Goal: Navigation & Orientation: Find specific page/section

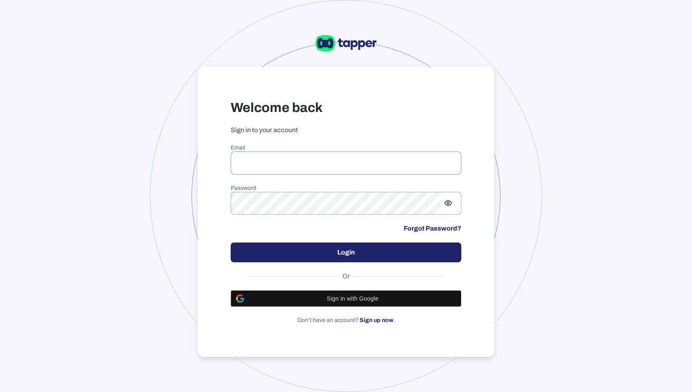
click at [291, 159] on input "email" at bounding box center [346, 163] width 231 height 23
type input "**********"
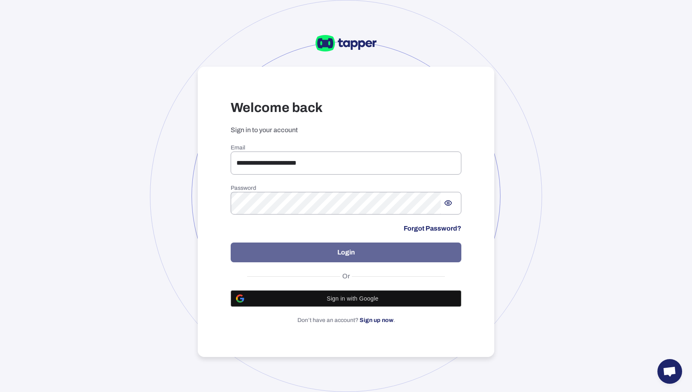
click at [315, 252] on button "Login" at bounding box center [346, 253] width 231 height 20
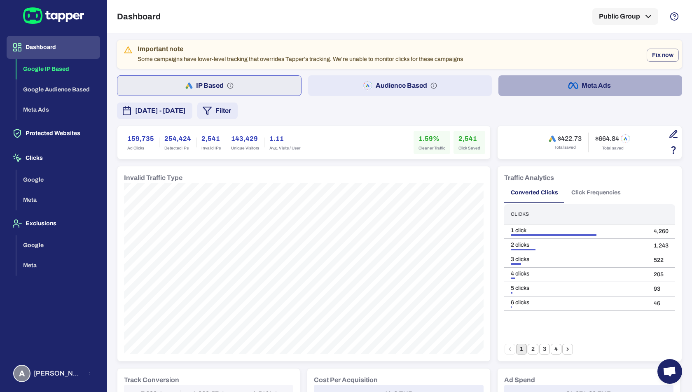
click at [636, 83] on button "Meta Ads" at bounding box center [590, 85] width 184 height 21
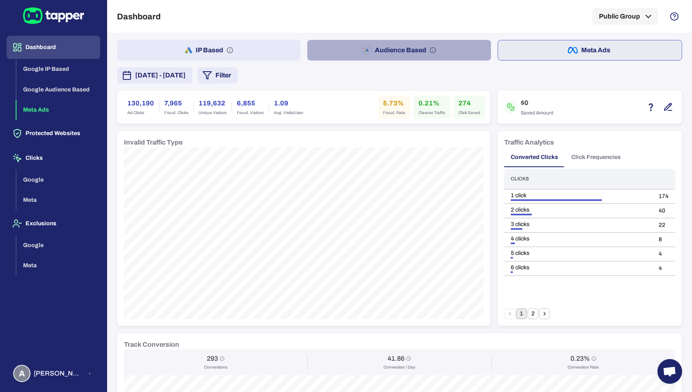
click at [393, 52] on button "Audience Based" at bounding box center [399, 50] width 184 height 21
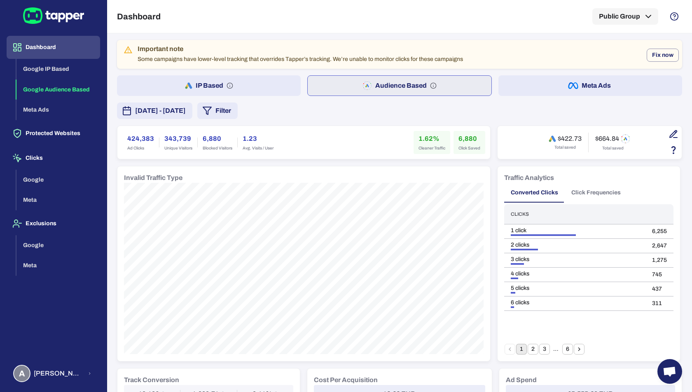
click at [247, 81] on button "IP Based" at bounding box center [209, 85] width 184 height 21
click at [377, 82] on button "Audience Based" at bounding box center [400, 85] width 184 height 21
click at [598, 86] on button "Meta Ads" at bounding box center [590, 85] width 184 height 21
